Goal: Task Accomplishment & Management: Manage account settings

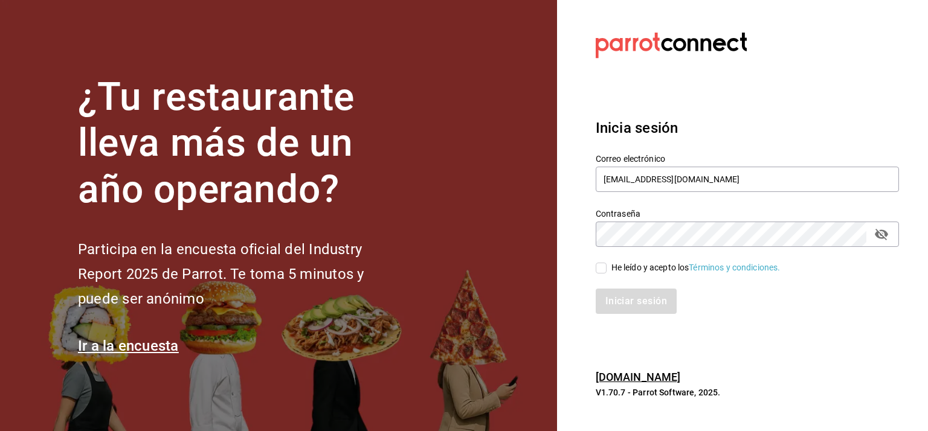
drag, startPoint x: 606, startPoint y: 264, endPoint x: 600, endPoint y: 266, distance: 6.5
click at [605, 265] on label "He leído y acepto los Términos y condiciones." at bounding box center [688, 268] width 185 height 13
click at [605, 265] on input "He leído y acepto los Términos y condiciones." at bounding box center [601, 268] width 11 height 11
checkbox input "true"
click at [629, 300] on button "Iniciar sesión" at bounding box center [637, 301] width 82 height 25
